Goal: Task Accomplishment & Management: Manage account settings

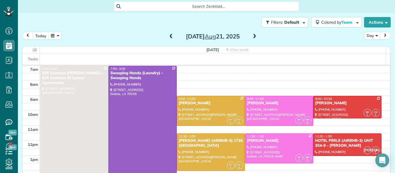
scroll to position [3, 3]
click at [168, 38] on span at bounding box center [171, 36] width 6 height 5
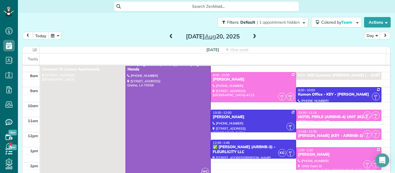
scroll to position [8, 0]
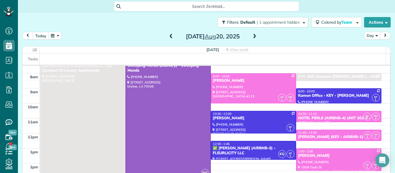
click at [168, 38] on span at bounding box center [171, 36] width 6 height 5
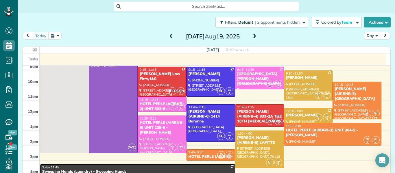
scroll to position [33, 0]
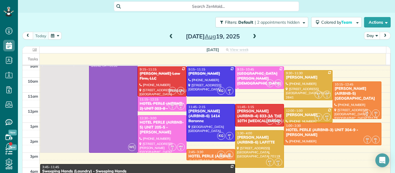
click at [168, 36] on span at bounding box center [171, 36] width 6 height 5
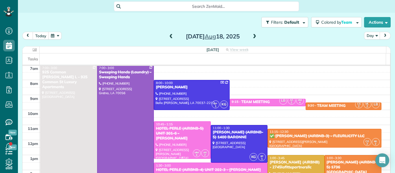
scroll to position [0, 0]
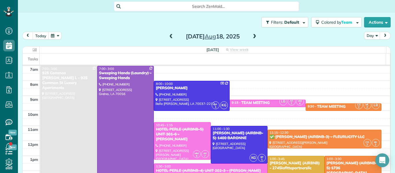
click at [168, 39] on span at bounding box center [171, 36] width 6 height 5
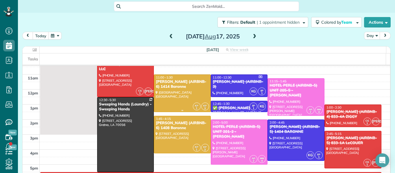
scroll to position [52, 0]
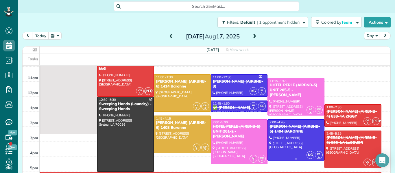
click at [286, 146] on div at bounding box center [296, 140] width 56 height 41
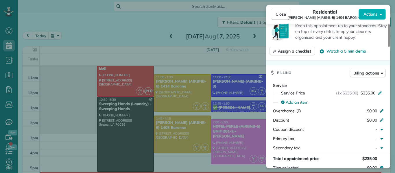
scroll to position [255, 0]
click at [282, 12] on span "Close" at bounding box center [281, 14] width 10 height 6
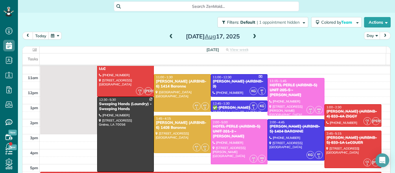
click at [256, 34] on div "[DATE]" at bounding box center [213, 36] width 93 height 9
click at [252, 37] on span at bounding box center [254, 36] width 6 height 5
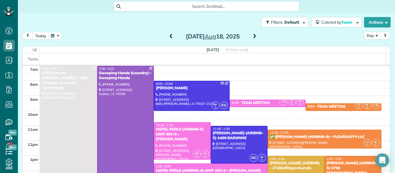
click at [252, 36] on span at bounding box center [254, 36] width 6 height 5
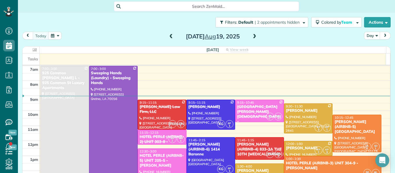
click at [252, 36] on span at bounding box center [254, 36] width 6 height 5
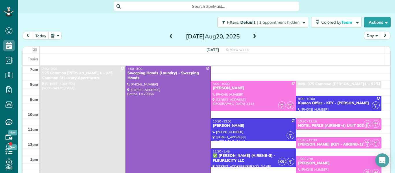
click at [168, 36] on span at bounding box center [171, 36] width 6 height 5
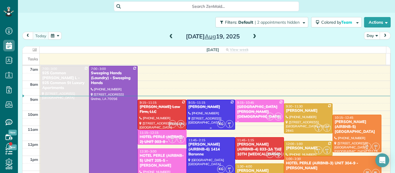
scroll to position [54, 0]
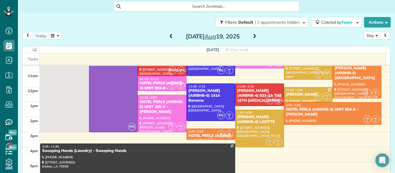
click at [197, 137] on div at bounding box center [211, 138] width 48 height 2
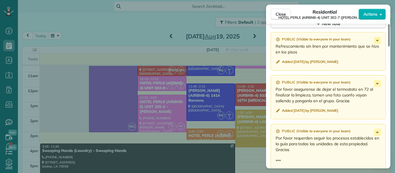
scroll to position [536, 0]
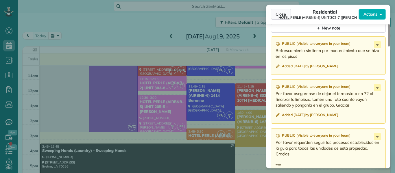
click at [277, 15] on span "Close" at bounding box center [281, 14] width 10 height 6
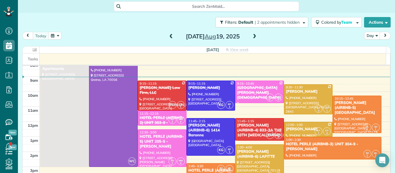
scroll to position [19, 0]
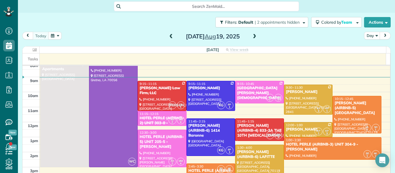
click at [344, 113] on div at bounding box center [357, 114] width 48 height 37
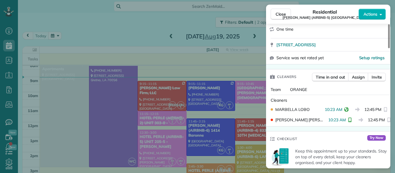
scroll to position [108, 0]
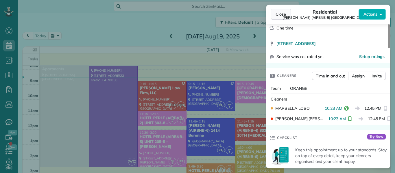
click at [279, 15] on span "Close" at bounding box center [281, 14] width 10 height 6
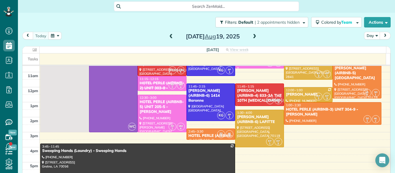
scroll to position [54, 0]
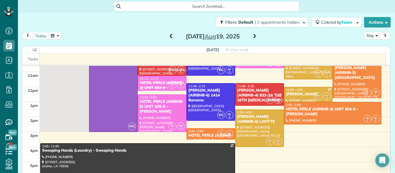
click at [253, 37] on span at bounding box center [254, 36] width 6 height 5
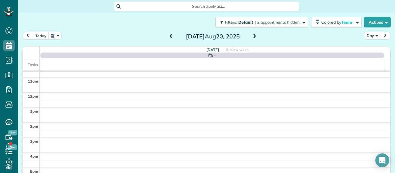
scroll to position [0, 0]
